Goal: Obtain resource: Download file/media

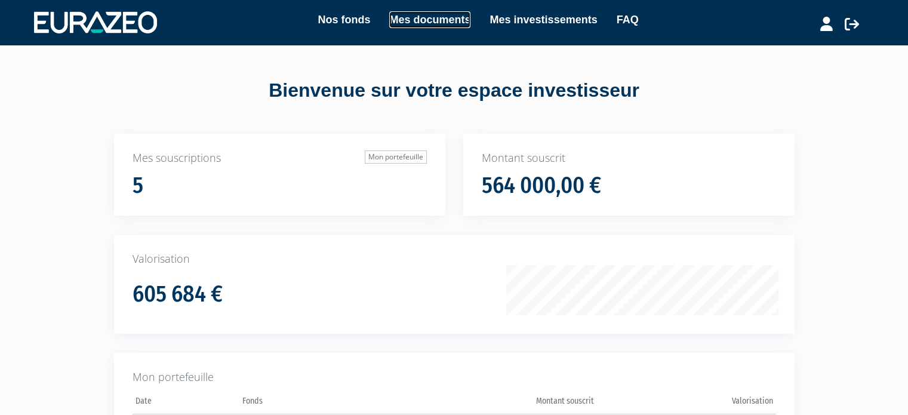
click at [435, 16] on link "Mes documents" at bounding box center [429, 19] width 81 height 17
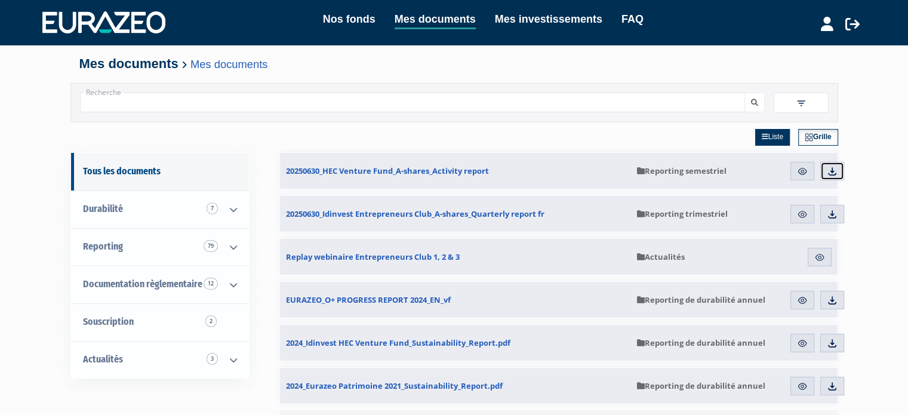
click at [831, 167] on img at bounding box center [832, 171] width 11 height 11
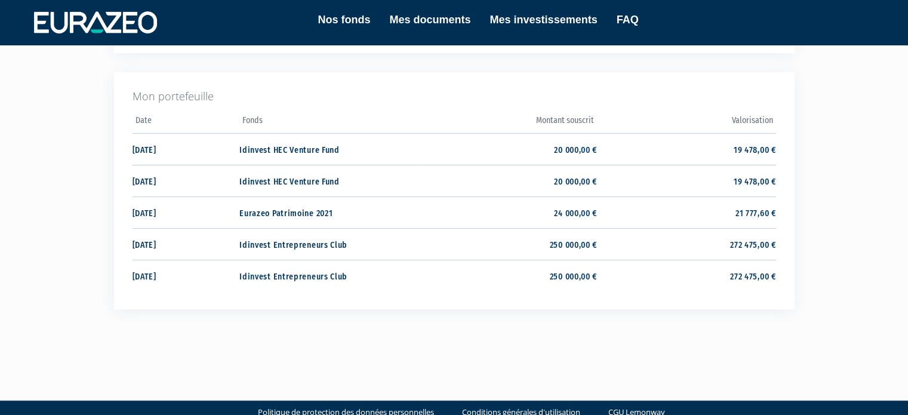
scroll to position [279, 0]
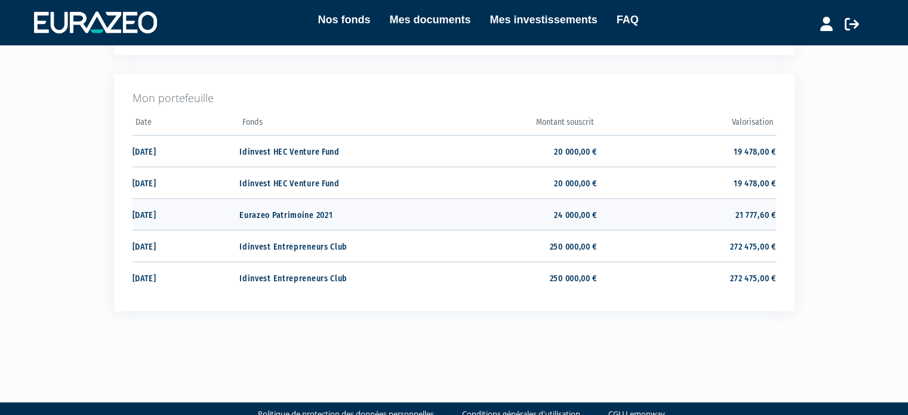
click at [272, 210] on td "Eurazeo Patrimoine 2021" at bounding box center [328, 214] width 179 height 32
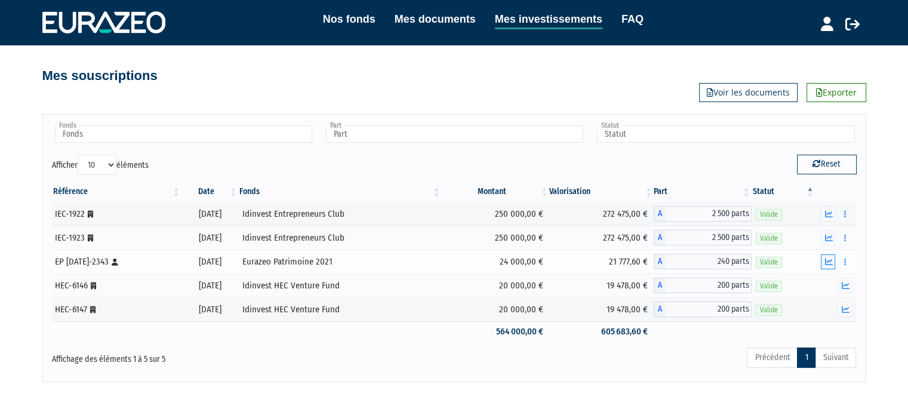
click at [829, 260] on icon "button" at bounding box center [829, 262] width 8 height 8
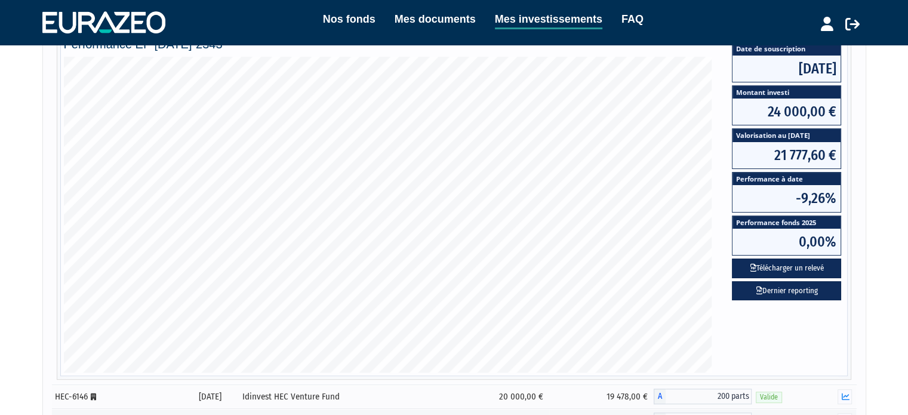
scroll to position [263, 0]
